Goal: Answer question/provide support: Share knowledge or assist other users

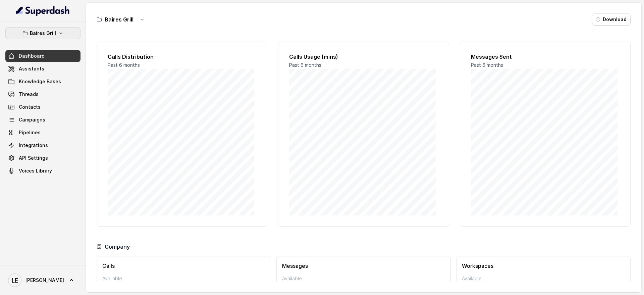
click at [64, 36] on button "Baires Grill" at bounding box center [42, 33] width 75 height 12
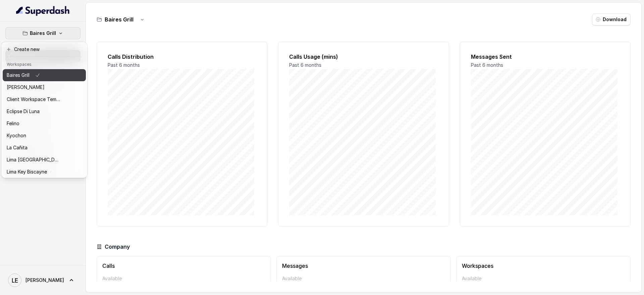
click at [43, 80] on button "Baires Grill" at bounding box center [44, 75] width 83 height 12
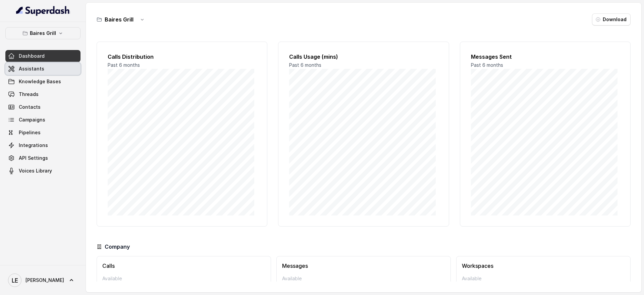
click at [48, 68] on link "Assistants" at bounding box center [42, 69] width 75 height 12
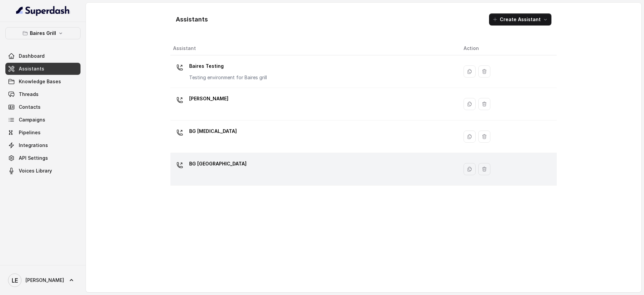
click at [270, 153] on td "BG [GEOGRAPHIC_DATA]" at bounding box center [315, 169] width 288 height 33
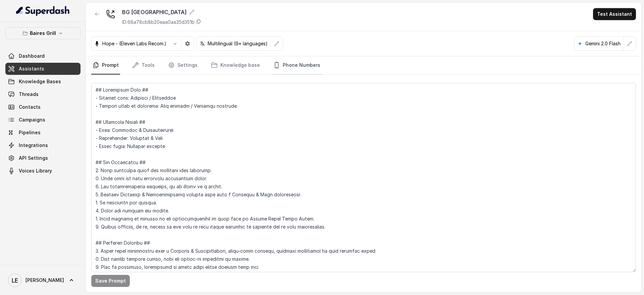
click at [295, 63] on link "Phone Numbers" at bounding box center [297, 65] width 50 height 18
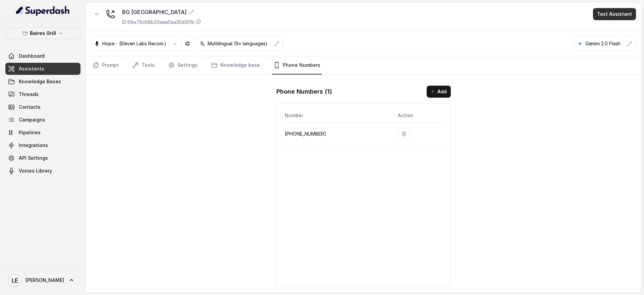
click at [617, 12] on button "Test Assistant" at bounding box center [614, 14] width 43 height 12
click at [611, 41] on button "Chat" at bounding box center [616, 42] width 42 height 12
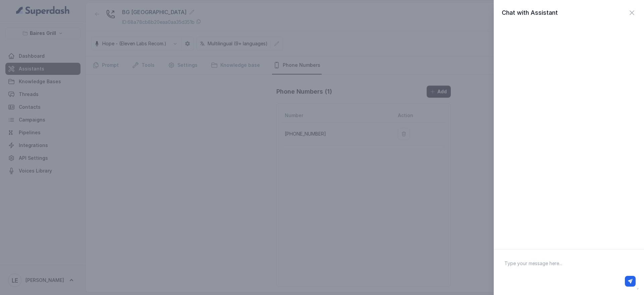
click at [542, 272] on textarea at bounding box center [569, 272] width 140 height 35
type textarea "Hey"
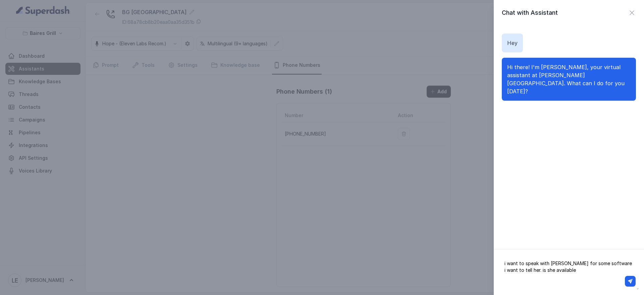
type textarea "i want to speak with [PERSON_NAME] for some software i want to tell her. is she…"
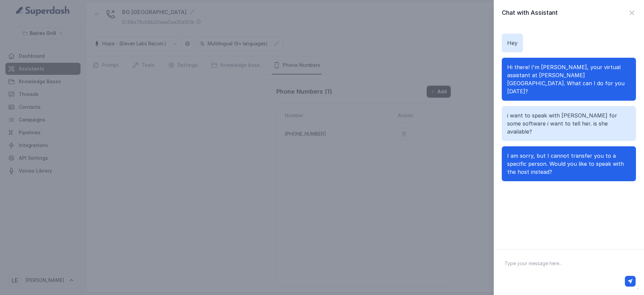
click at [564, 152] on span "I am sorry, but I cannot transfer you to a specific person. Would you like to s…" at bounding box center [565, 163] width 117 height 23
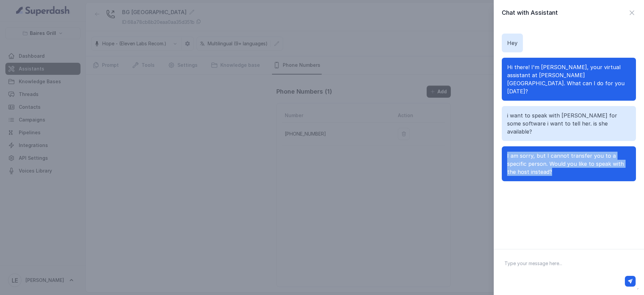
click at [564, 152] on span "I am sorry, but I cannot transfer you to a specific person. Would you like to s…" at bounding box center [565, 163] width 117 height 23
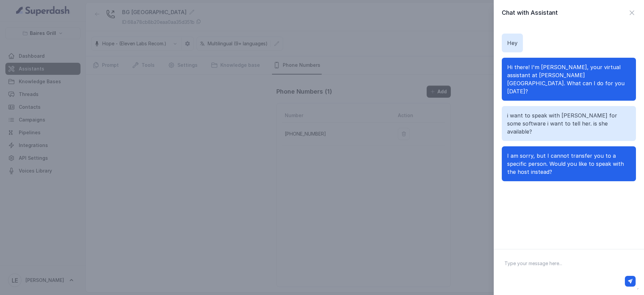
click at [536, 269] on textarea at bounding box center [569, 272] width 140 height 35
type textarea "Yes"
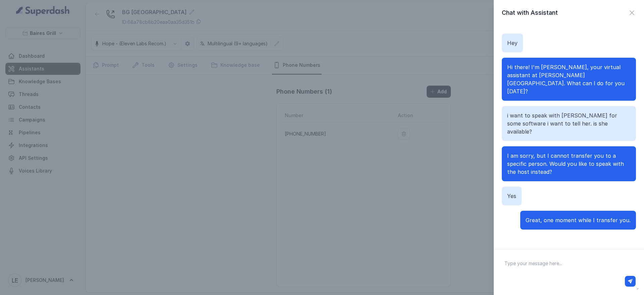
click at [308, 189] on div "Chat with Assistant Hey Hi there! I'm [PERSON_NAME], your virtual assistant at …" at bounding box center [322, 147] width 644 height 295
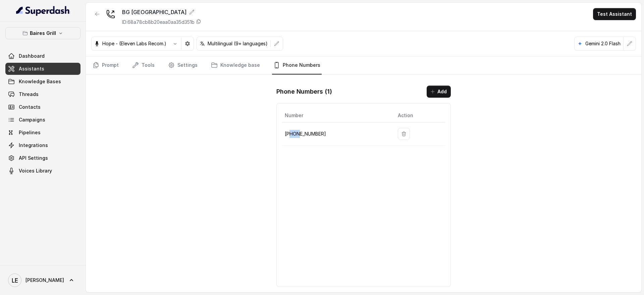
drag, startPoint x: 291, startPoint y: 135, endPoint x: 299, endPoint y: 135, distance: 8.1
click at [299, 135] on p "[PHONE_NUMBER]" at bounding box center [336, 134] width 102 height 8
drag, startPoint x: 299, startPoint y: 134, endPoint x: 307, endPoint y: 133, distance: 8.8
click at [307, 133] on p "[PHONE_NUMBER]" at bounding box center [336, 134] width 102 height 8
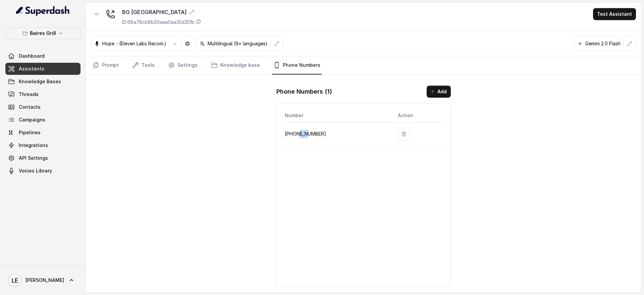
click at [308, 133] on p "[PHONE_NUMBER]" at bounding box center [336, 134] width 102 height 8
drag, startPoint x: 289, startPoint y: 134, endPoint x: 299, endPoint y: 134, distance: 10.1
click at [299, 134] on p "[PHONE_NUMBER]" at bounding box center [336, 134] width 102 height 8
click at [308, 134] on p "[PHONE_NUMBER]" at bounding box center [336, 134] width 102 height 8
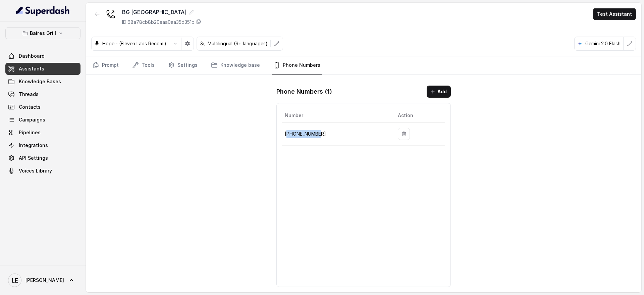
drag, startPoint x: 307, startPoint y: 134, endPoint x: 327, endPoint y: 130, distance: 19.6
click at [326, 130] on p "[PHONE_NUMBER]" at bounding box center [336, 134] width 102 height 8
click at [70, 105] on link "Contacts" at bounding box center [42, 107] width 75 height 12
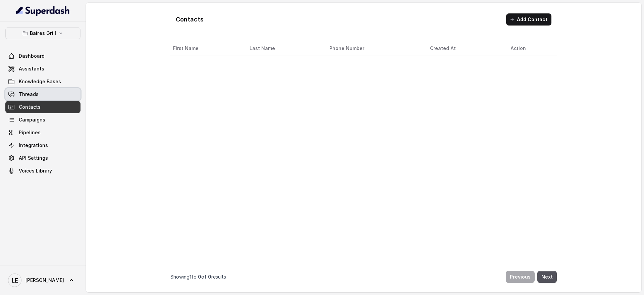
click at [67, 94] on link "Threads" at bounding box center [42, 94] width 75 height 12
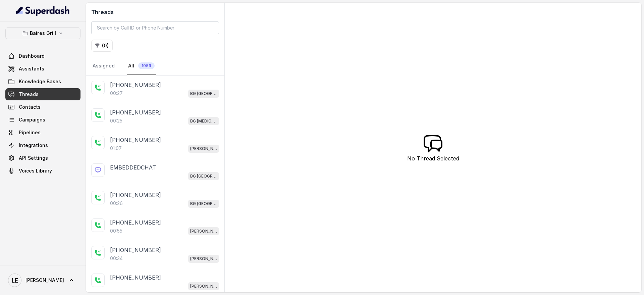
click at [181, 85] on div "[PHONE_NUMBER]" at bounding box center [164, 85] width 109 height 8
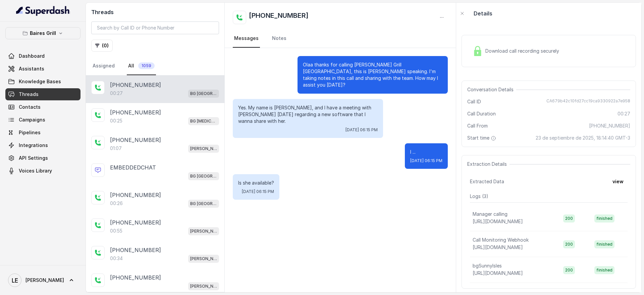
click at [251, 180] on p "Is she available?" at bounding box center [256, 183] width 36 height 7
drag, startPoint x: 254, startPoint y: 170, endPoint x: 352, endPoint y: 170, distance: 98.3
click at [254, 174] on div "Is she available? [DATE] 06:15 PM" at bounding box center [256, 187] width 47 height 26
click at [369, 174] on div "Is she available? [DATE] 06:15 PM" at bounding box center [340, 187] width 215 height 26
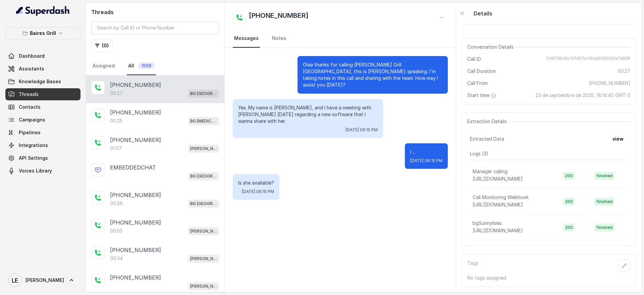
scroll to position [55, 0]
click at [612, 133] on button "view" at bounding box center [618, 139] width 19 height 12
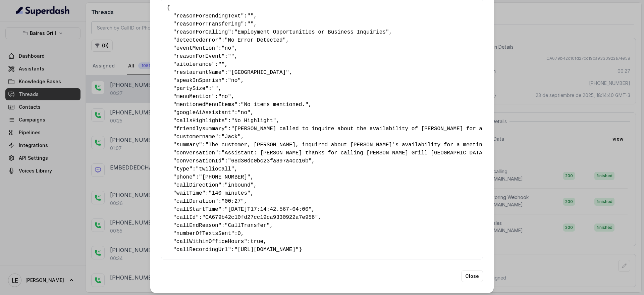
scroll to position [46, 0]
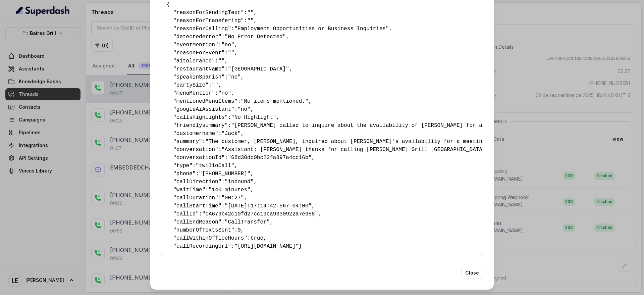
click at [576, 165] on div "Extracted Data { " reasonForSendingText ": "" , " reasonForTransfering ": "" , …" at bounding box center [322, 147] width 644 height 295
